Goal: Check status

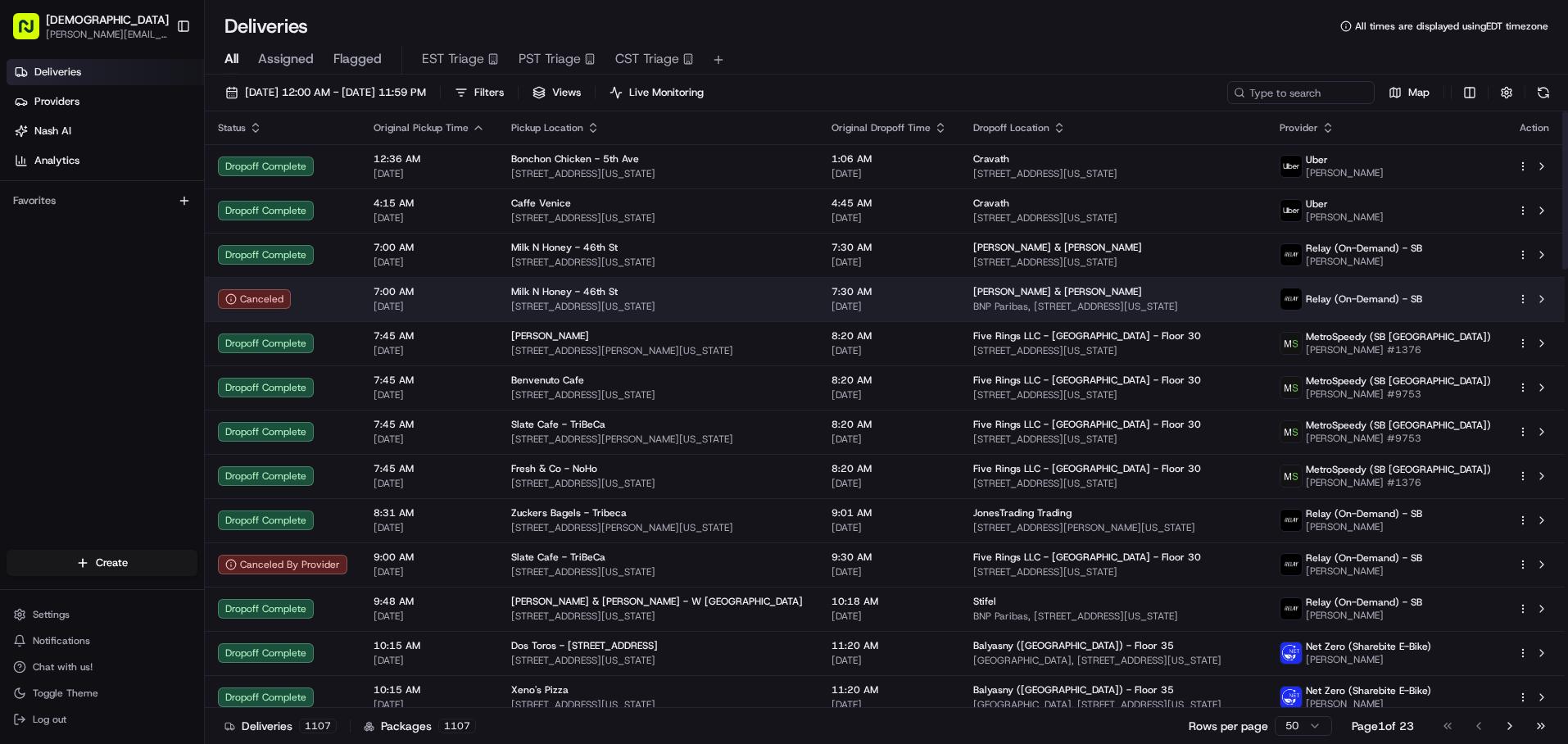
click at [349, 299] on td "Canceled" at bounding box center [282, 298] width 156 height 44
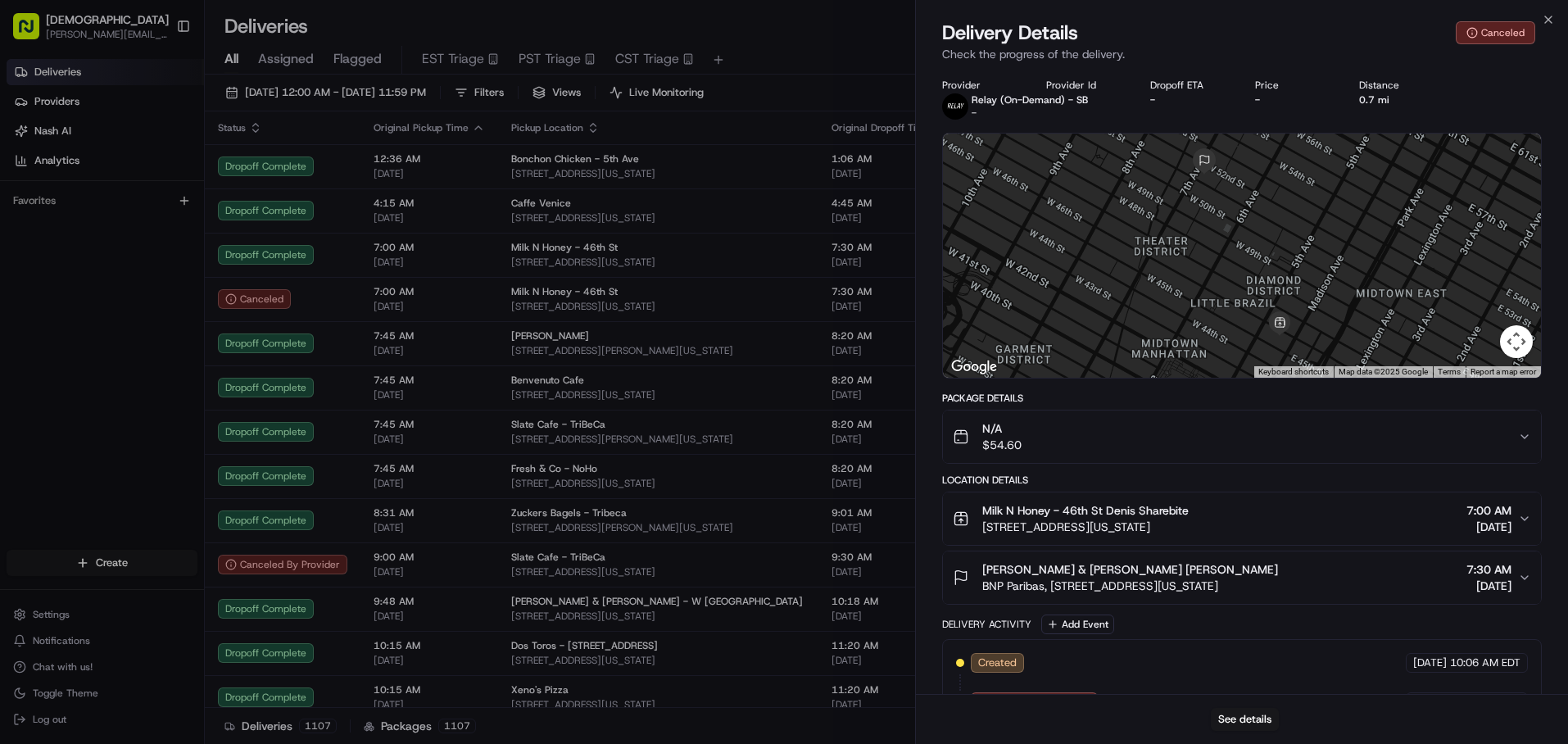
scroll to position [42, 0]
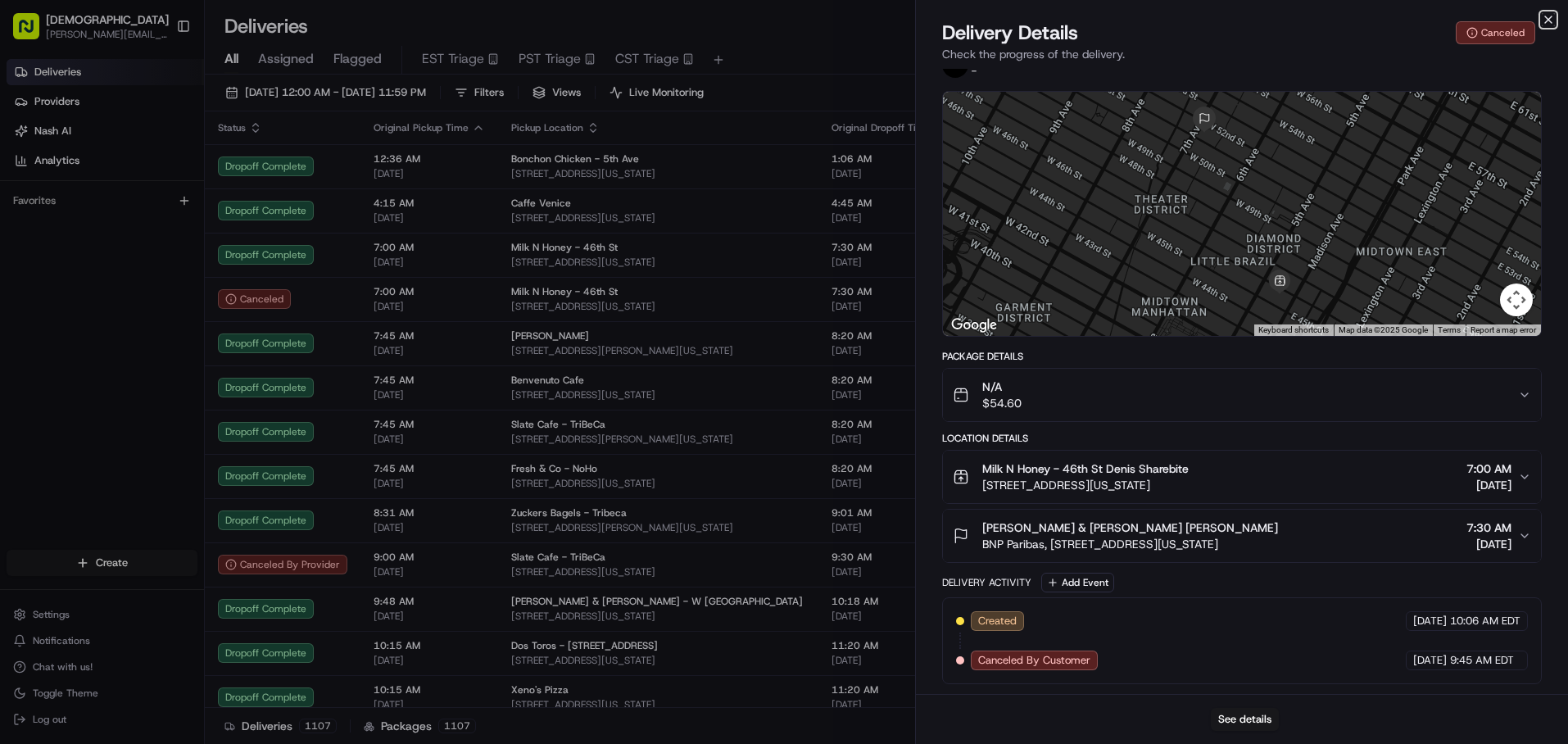
click at [1550, 23] on icon "button" at bounding box center [1548, 19] width 13 height 13
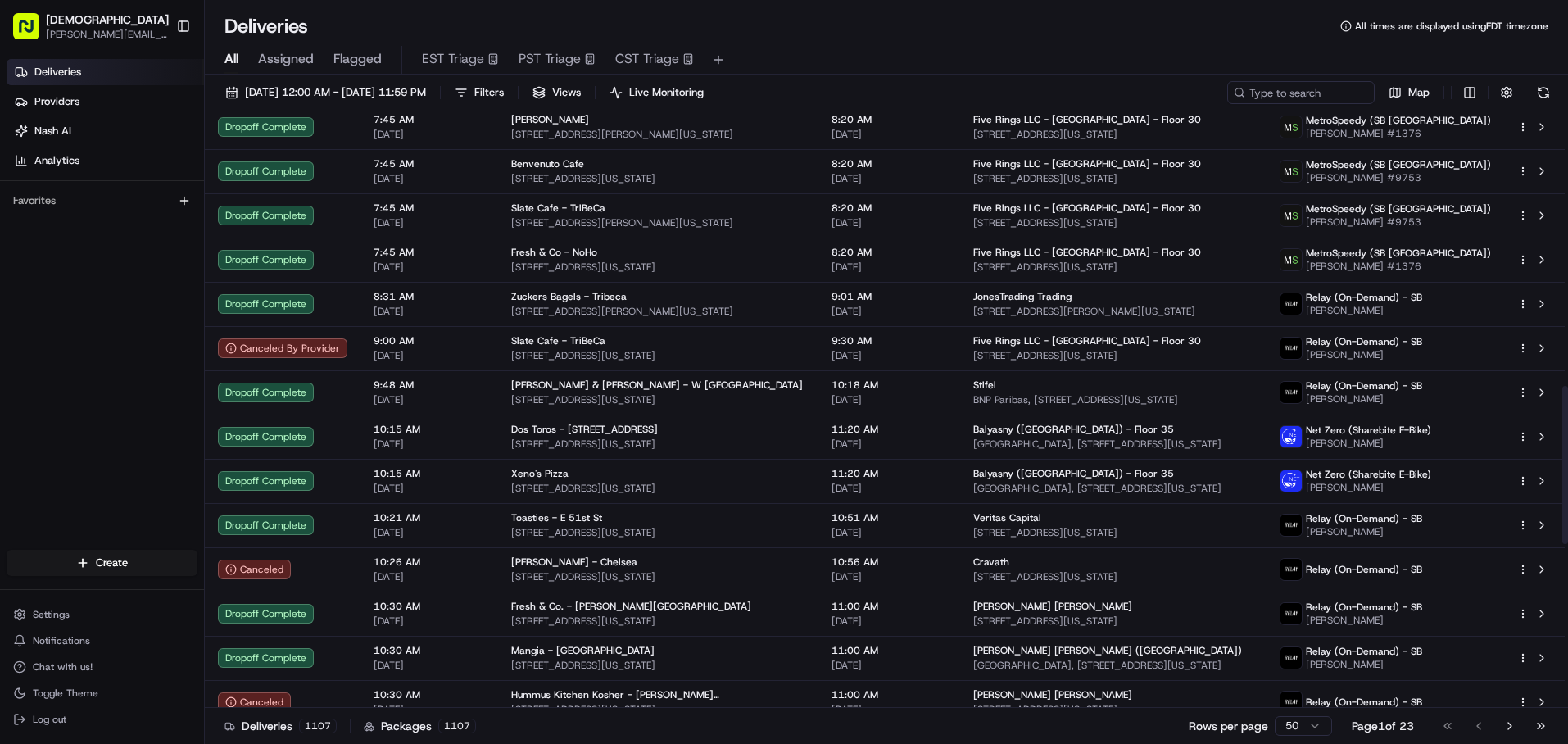
scroll to position [0, 0]
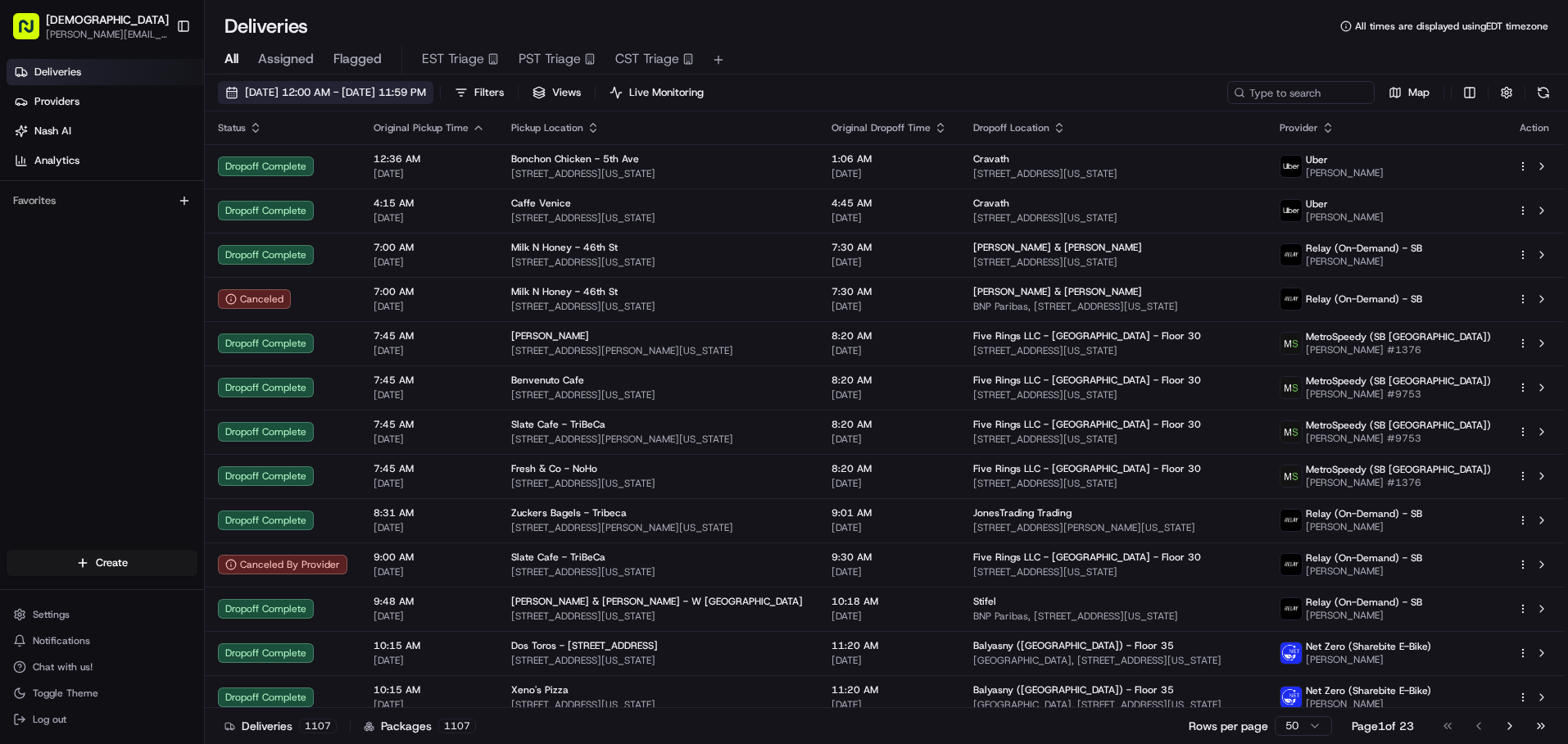
click at [426, 95] on span "[DATE] 12:00 AM - [DATE] 11:59 PM" at bounding box center [336, 93] width 181 height 15
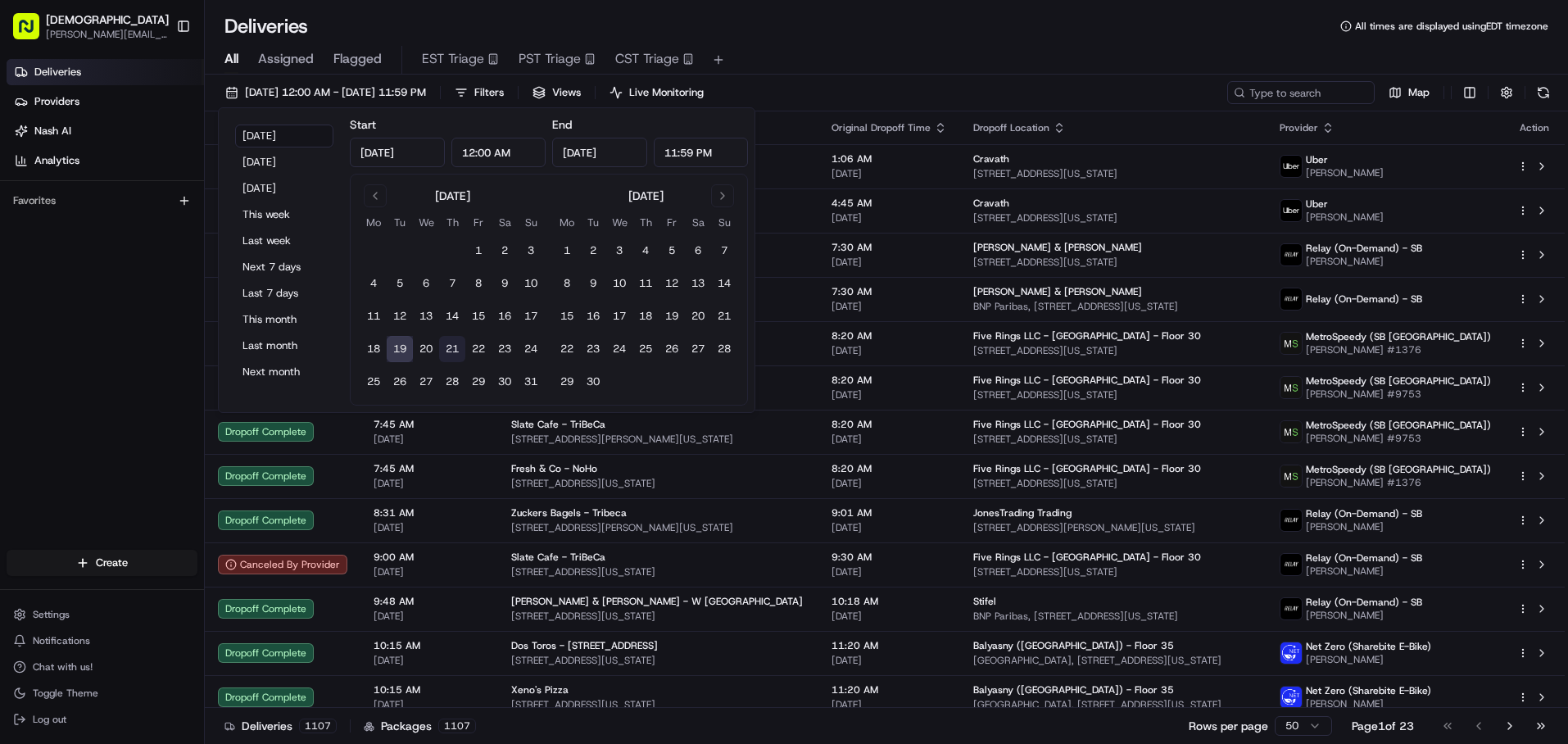
click at [450, 348] on button "21" at bounding box center [452, 349] width 26 height 26
type input "[DATE]"
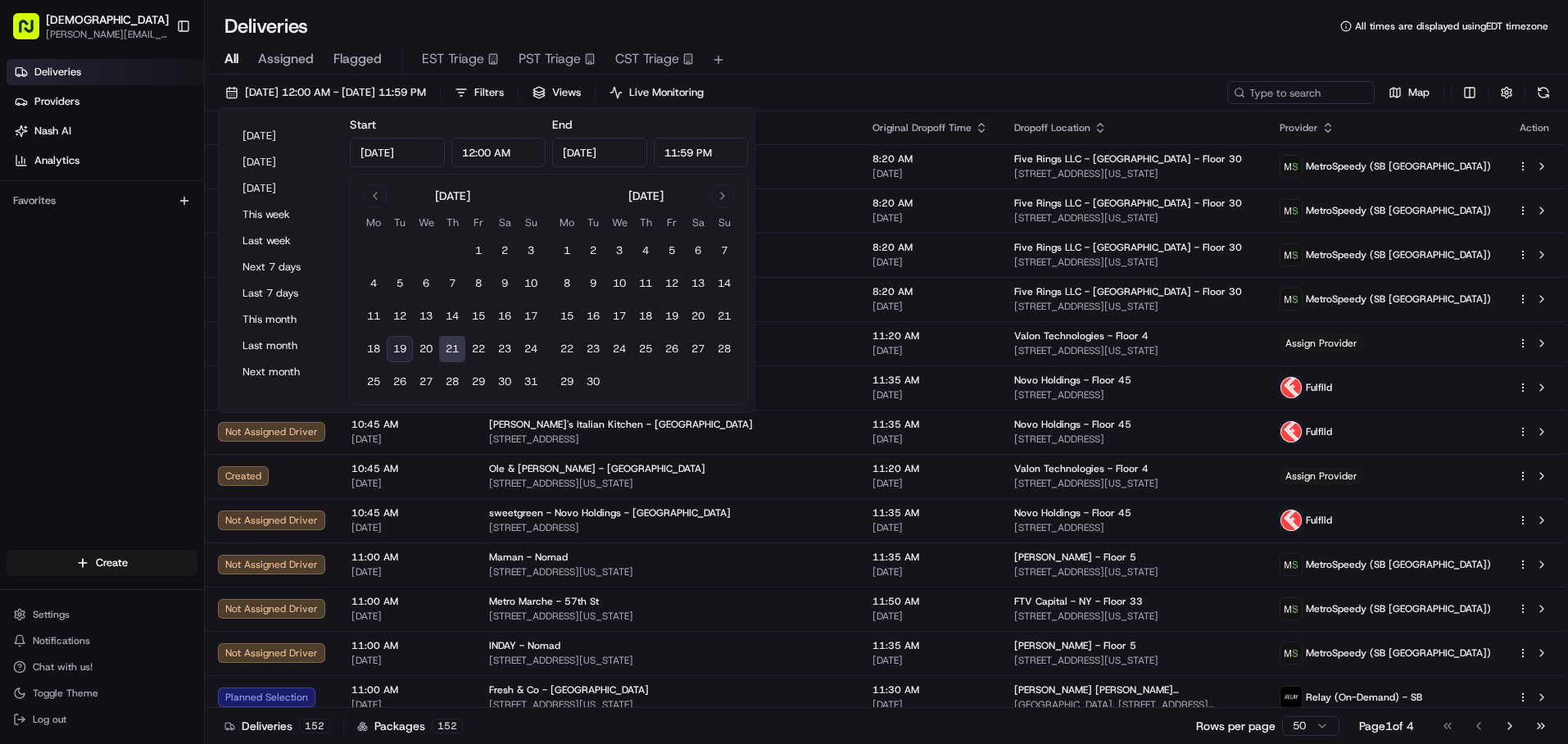
click at [973, 53] on div "All Assigned Flagged EST Triage PST Triage CST Triage" at bounding box center [886, 59] width 1363 height 28
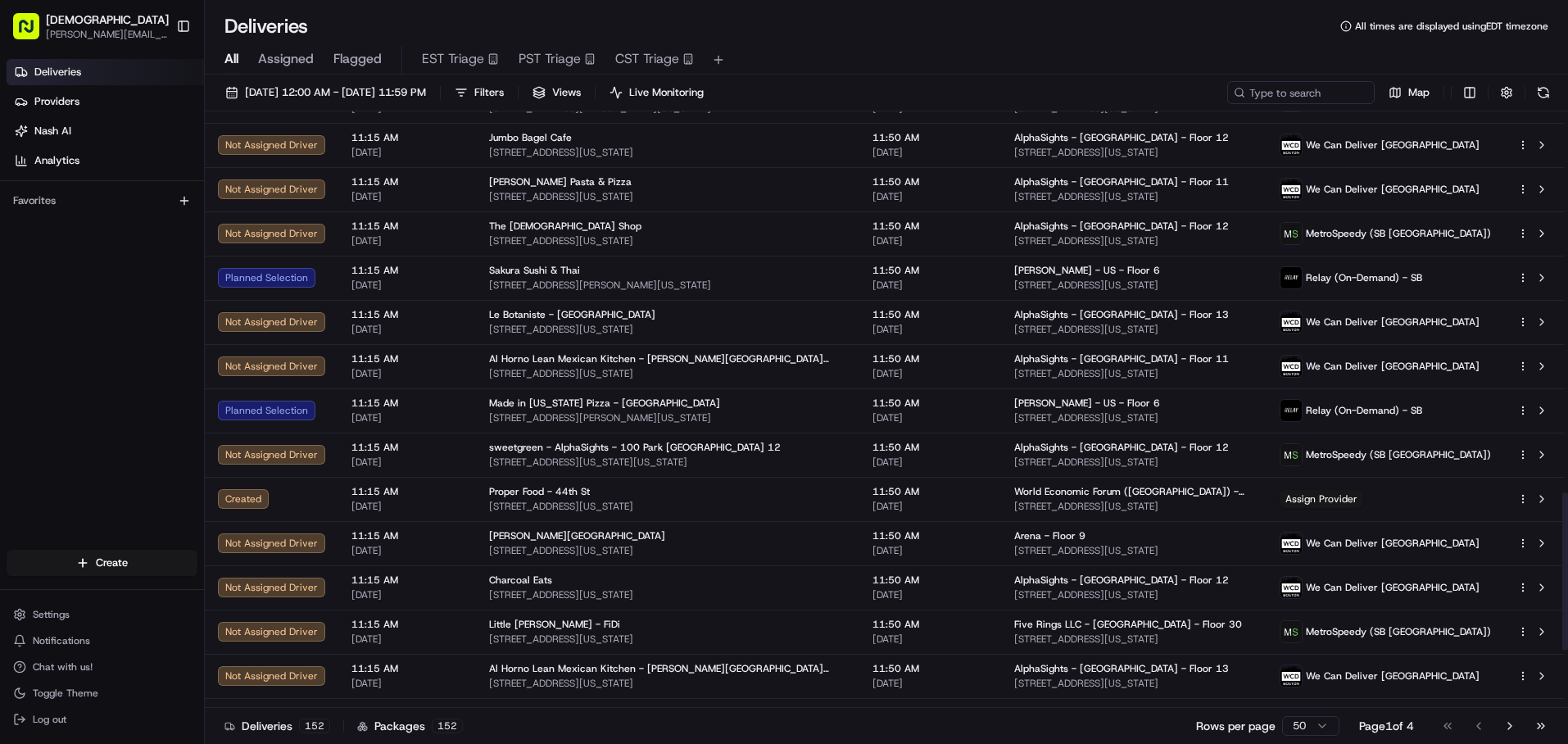
scroll to position [1434, 0]
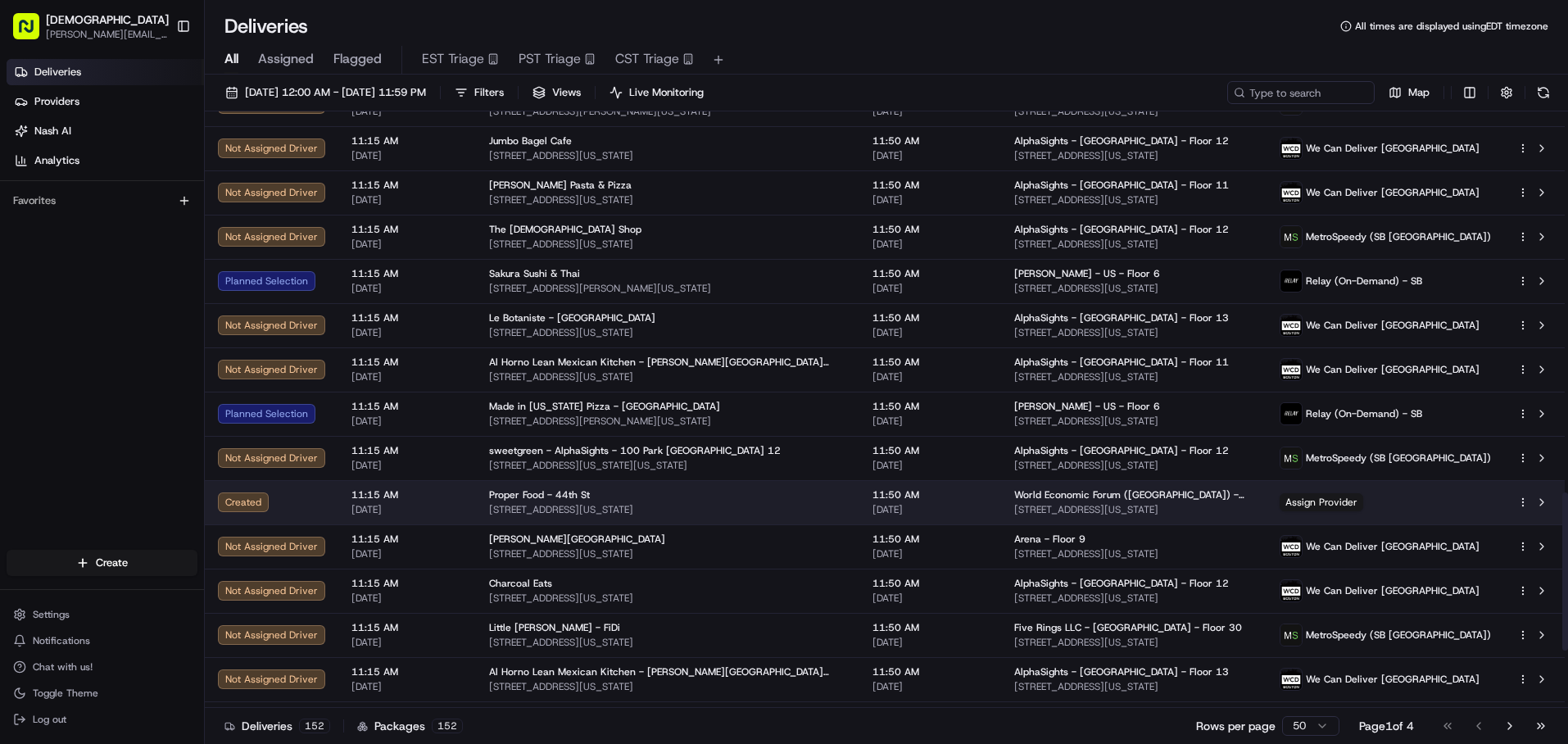
click at [768, 517] on td "Proper Food - 44th St [STREET_ADDRESS][US_STATE]" at bounding box center [668, 502] width 383 height 44
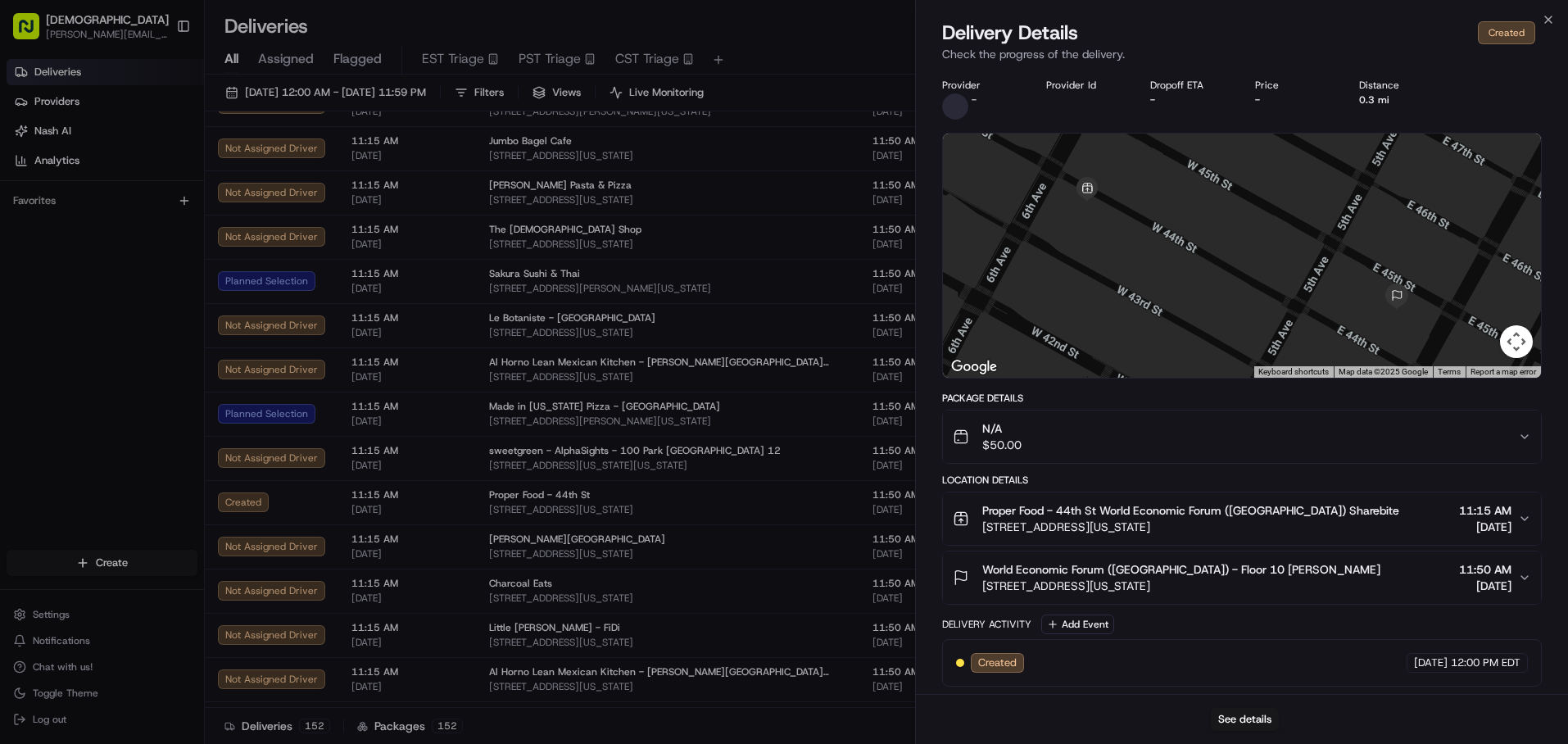
scroll to position [3, 0]
click at [1518, 434] on icon "button" at bounding box center [1524, 433] width 13 height 13
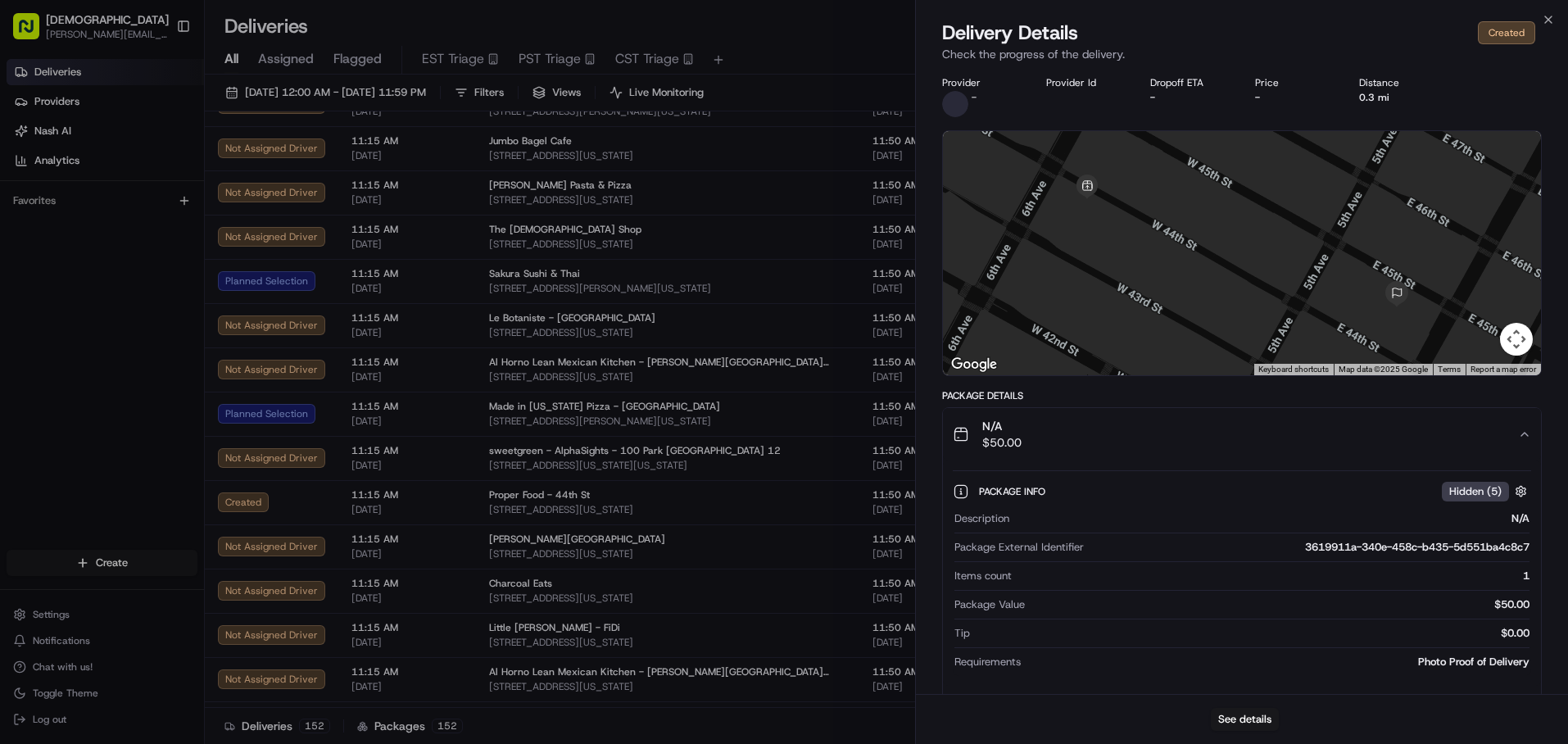
click at [1518, 434] on icon "button" at bounding box center [1524, 433] width 13 height 13
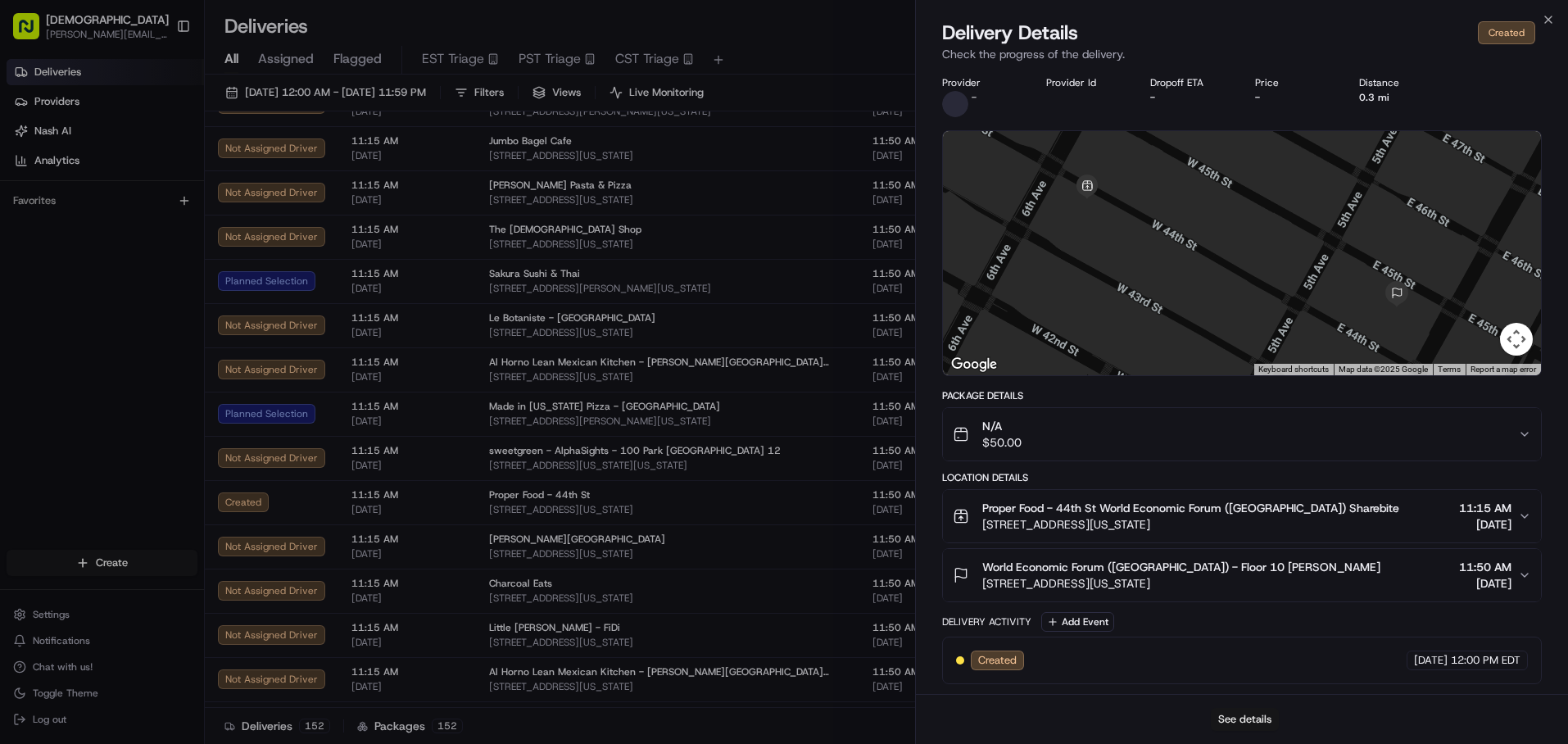
click at [1244, 724] on button "See details" at bounding box center [1245, 720] width 68 height 23
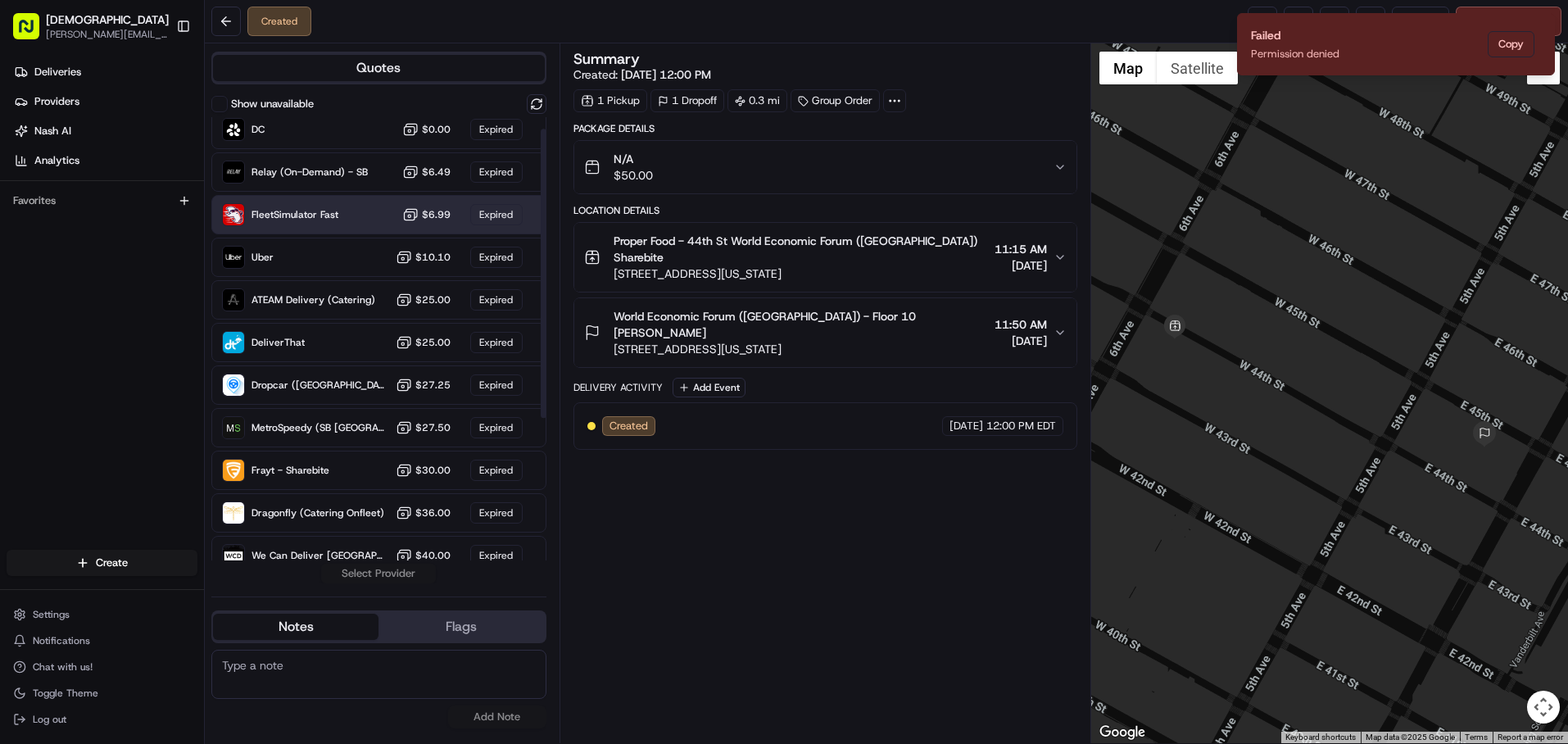
scroll to position [19, 0]
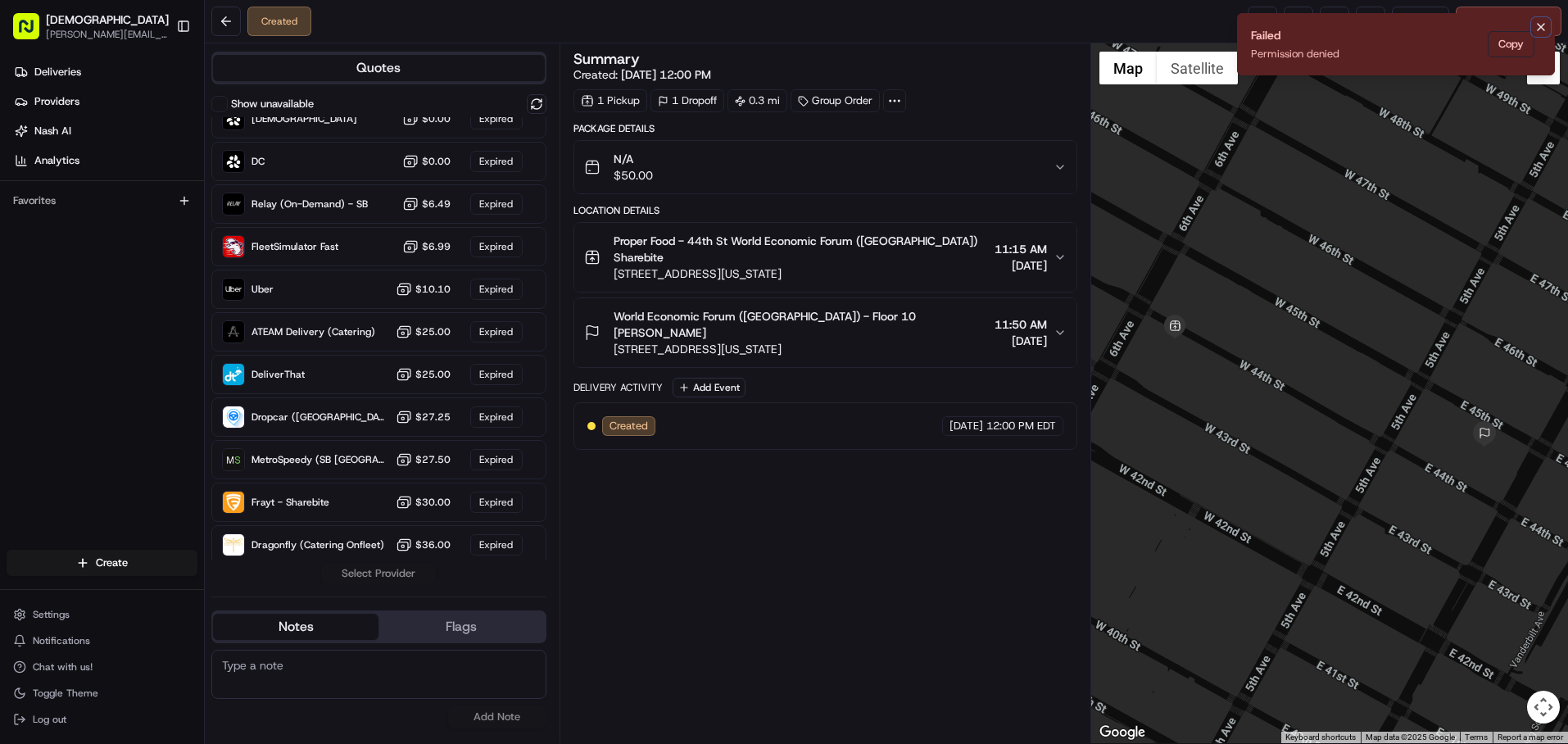
click at [1546, 28] on icon "Notifications (F8)" at bounding box center [1540, 26] width 13 height 13
